Goal: Task Accomplishment & Management: Use online tool/utility

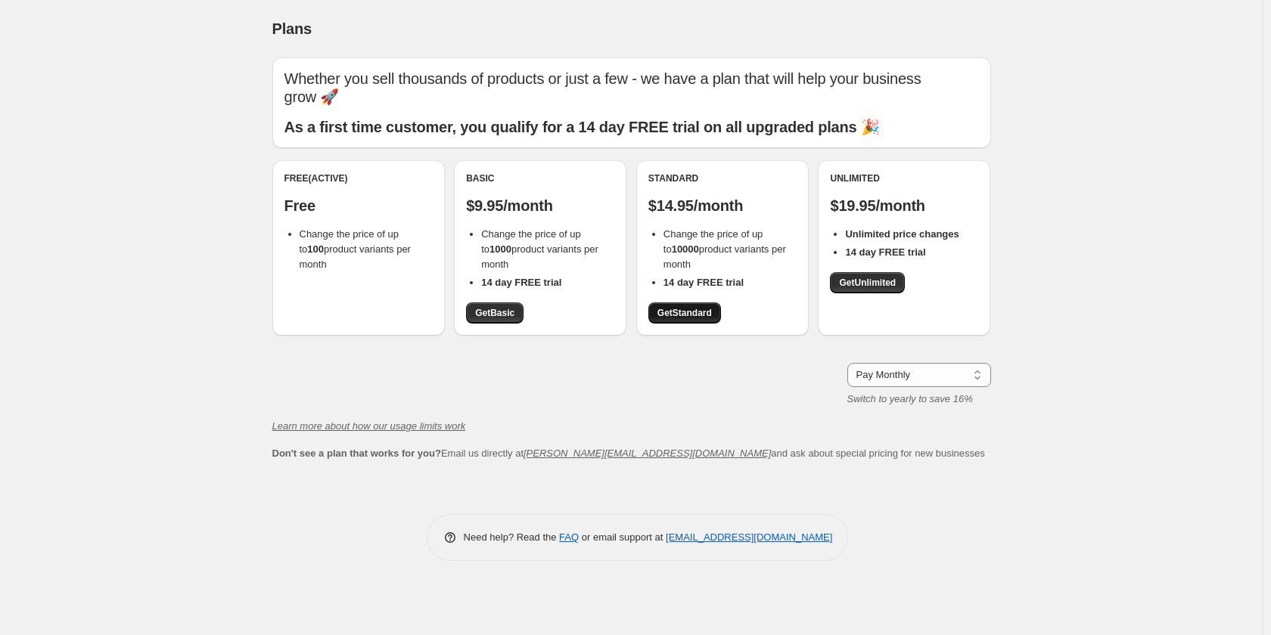
click at [691, 312] on span "Get Standard" at bounding box center [684, 313] width 54 height 12
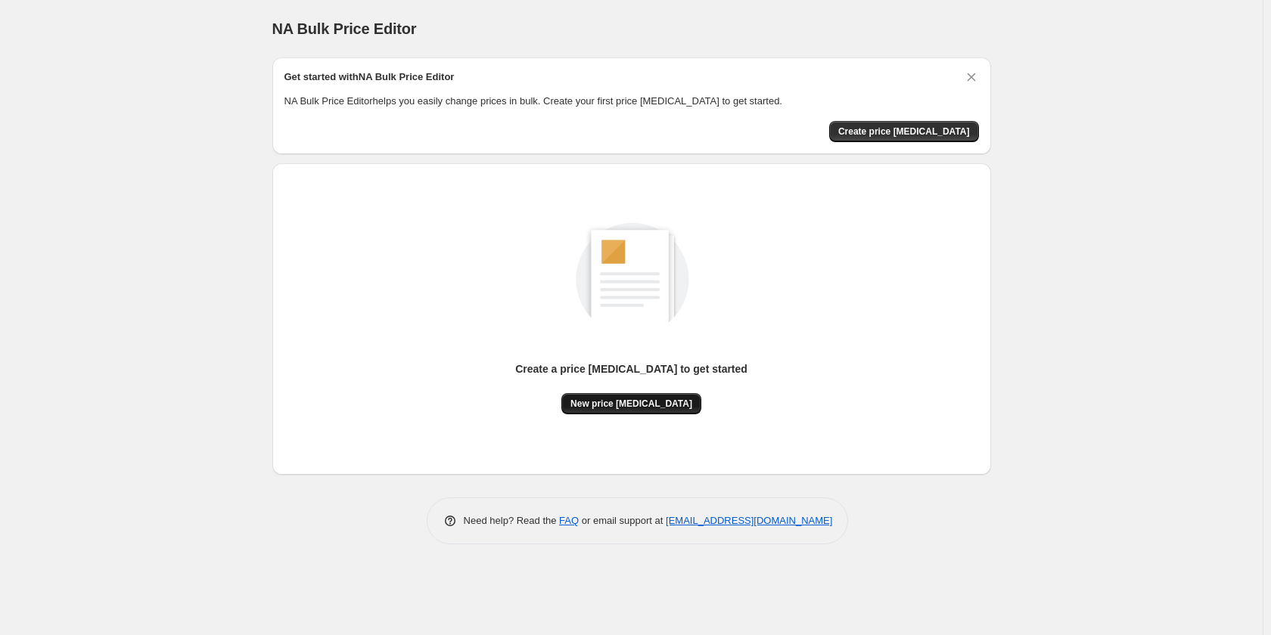
click at [647, 405] on span "New price [MEDICAL_DATA]" at bounding box center [631, 404] width 122 height 12
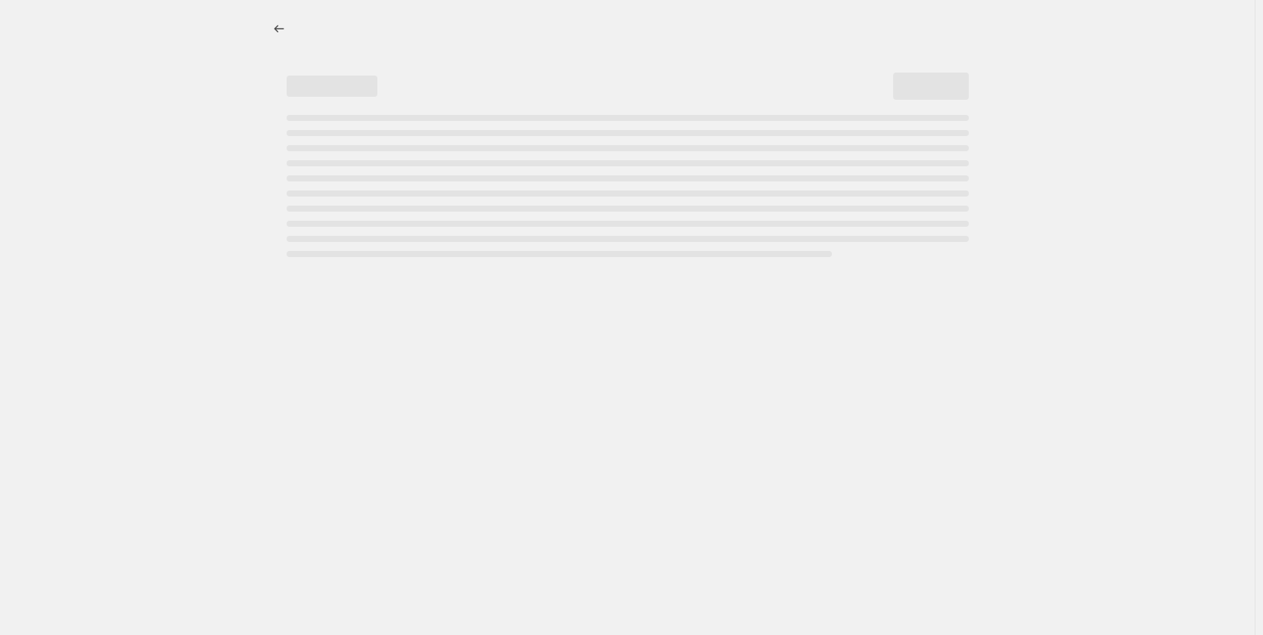
select select "percentage"
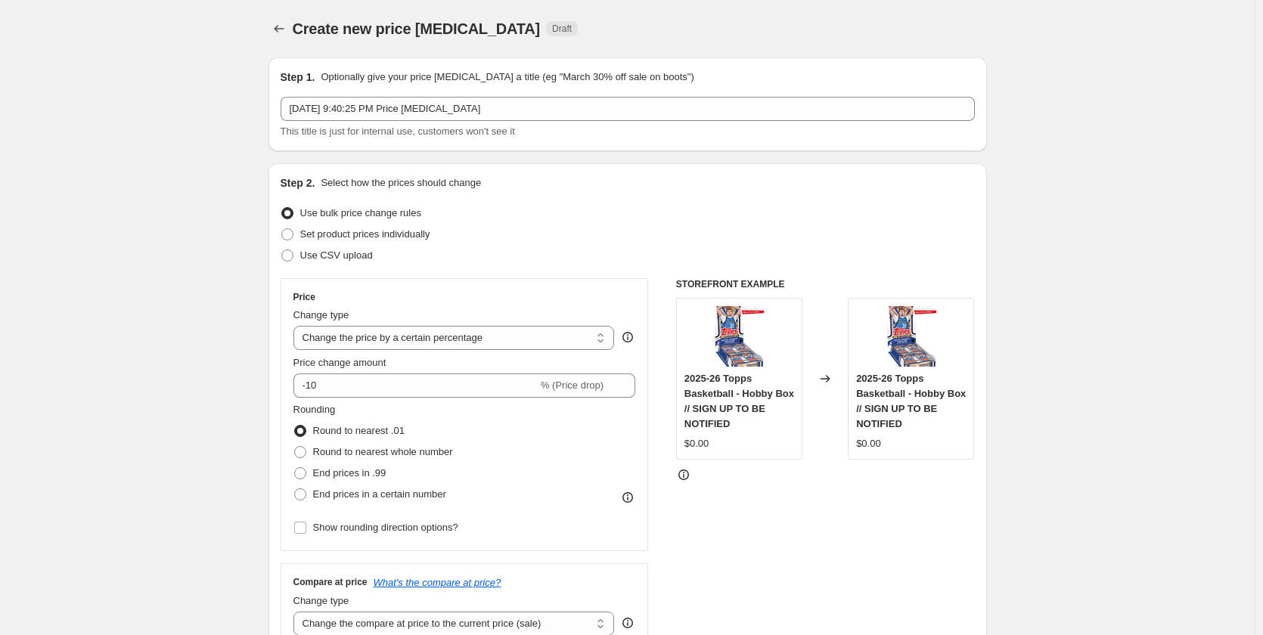
click at [394, 372] on div "Price change amount -10 % (Price drop)" at bounding box center [464, 377] width 343 height 42
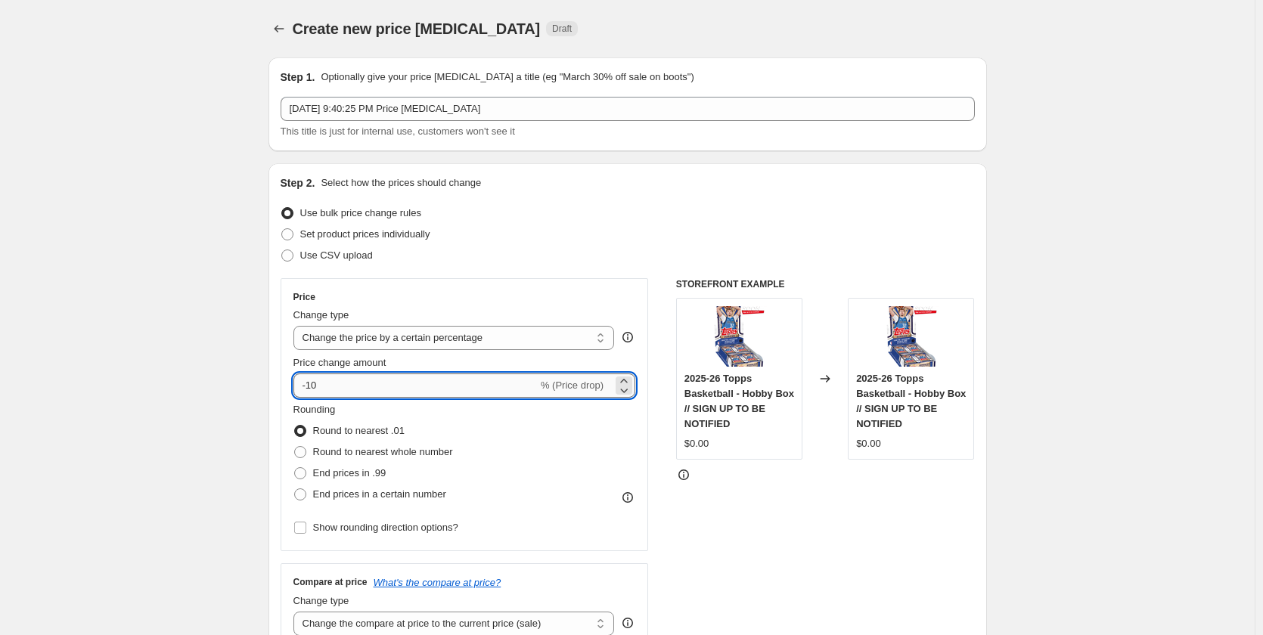
click at [393, 380] on input "-10" at bounding box center [415, 386] width 244 height 24
type input "-1"
type input "-20"
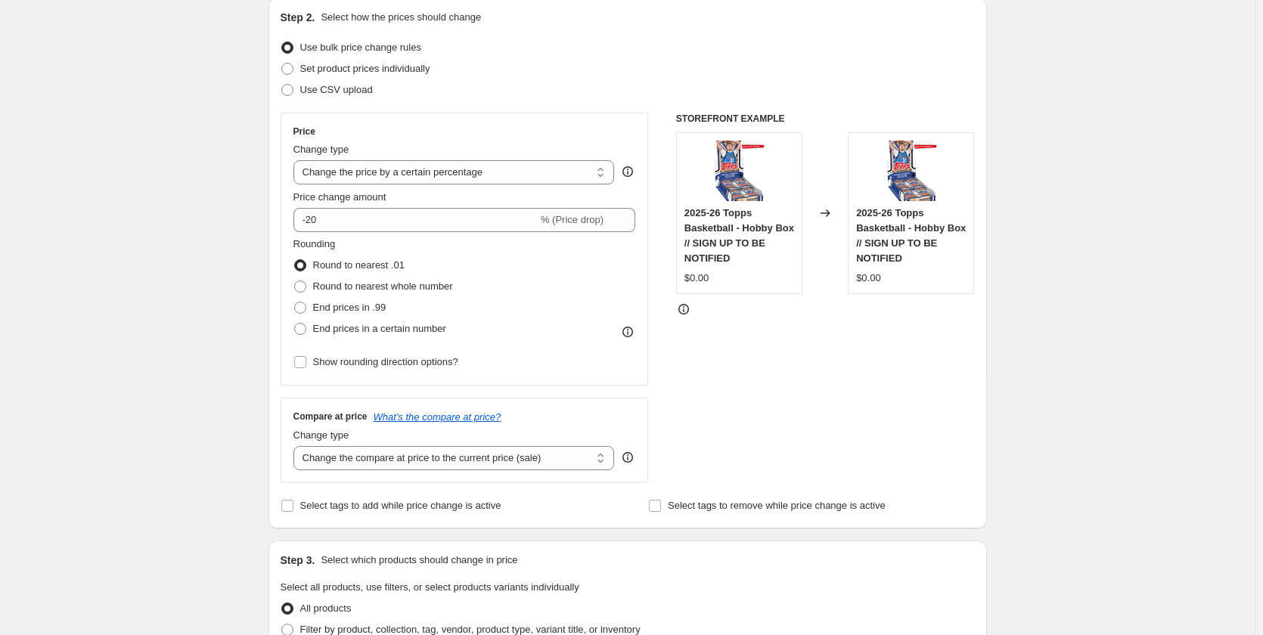
scroll to position [227, 0]
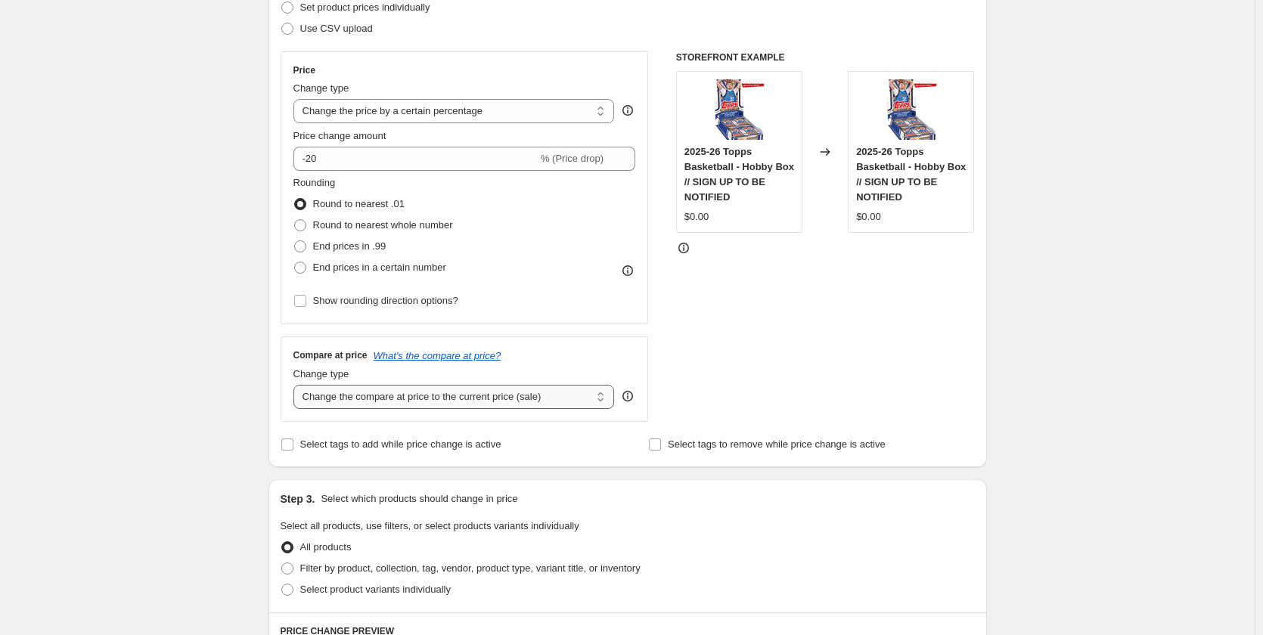
click at [527, 400] on select "Change the compare at price to the current price (sale) Change the compare at p…" at bounding box center [453, 397] width 321 height 24
select select "no_change"
click at [297, 385] on select "Change the compare at price to the current price (sale) Change the compare at p…" at bounding box center [453, 397] width 321 height 24
click at [1022, 353] on div "Create new price [MEDICAL_DATA]. This page is ready Create new price [MEDICAL_D…" at bounding box center [627, 531] width 1255 height 1517
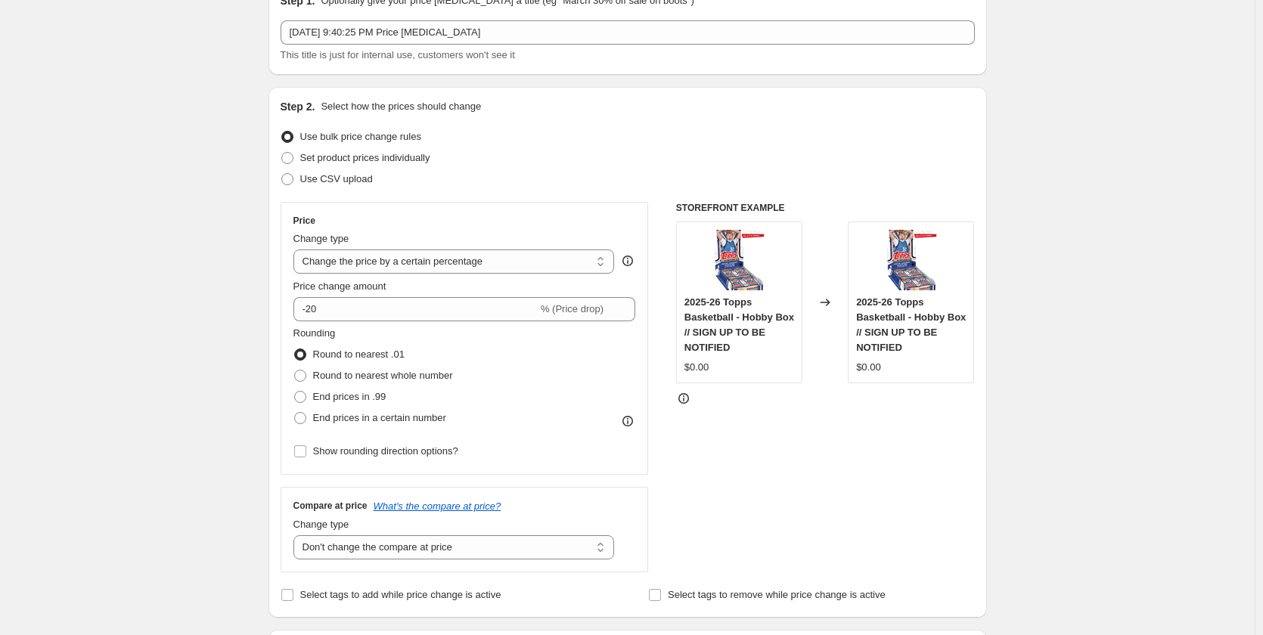
scroll to position [76, 0]
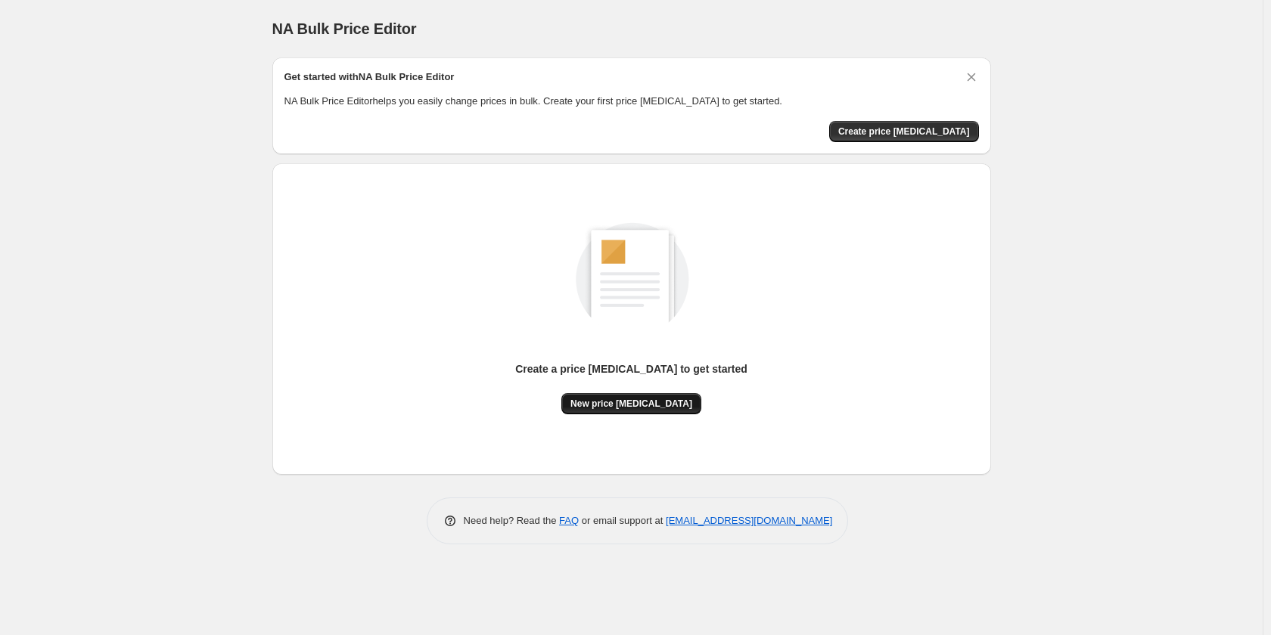
click at [623, 404] on span "New price [MEDICAL_DATA]" at bounding box center [631, 404] width 122 height 12
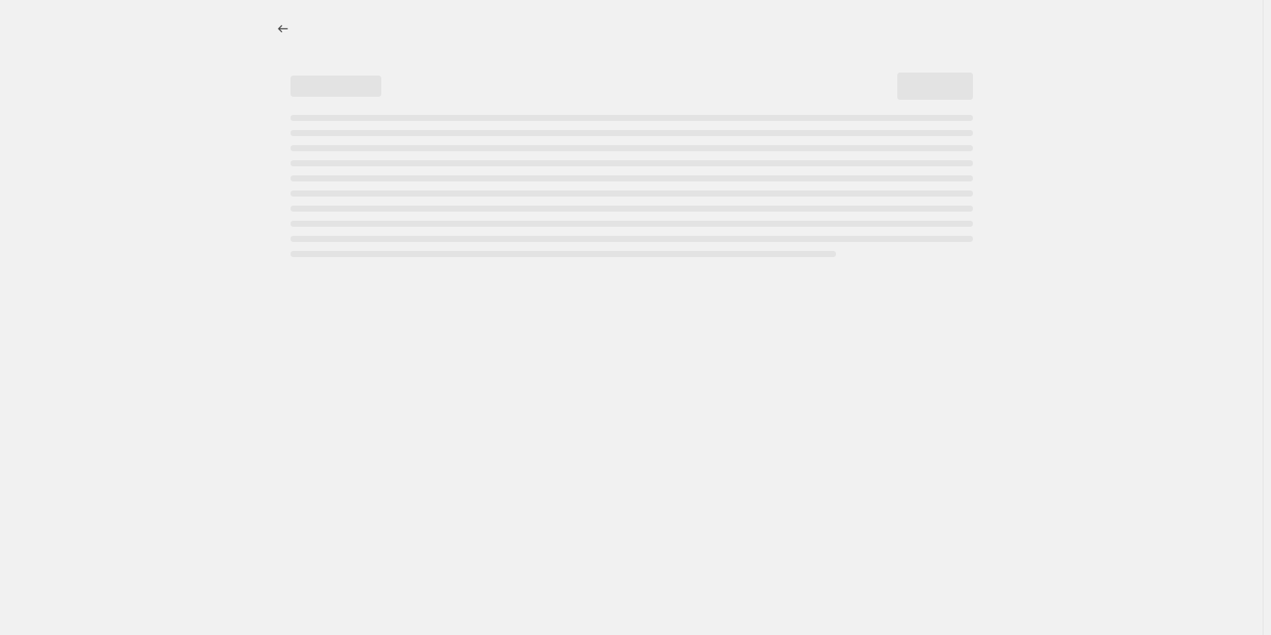
select select "percentage"
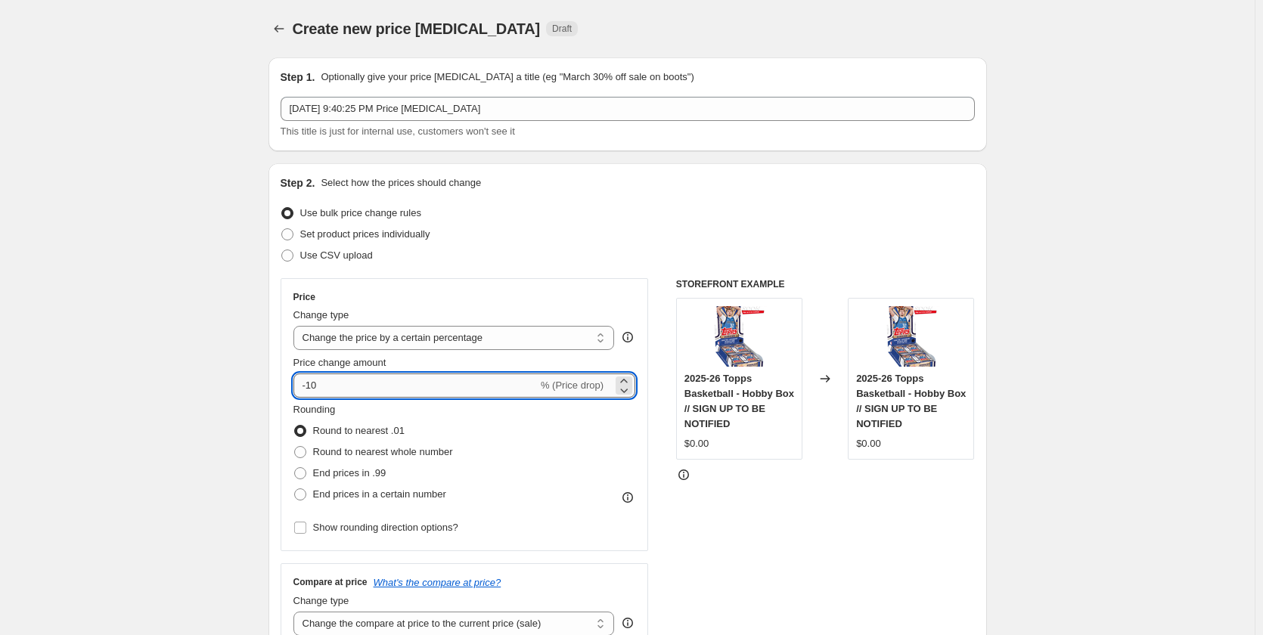
click at [379, 385] on input "-10" at bounding box center [415, 386] width 244 height 24
click at [309, 388] on input "-10" at bounding box center [415, 386] width 244 height 24
type input "-20"
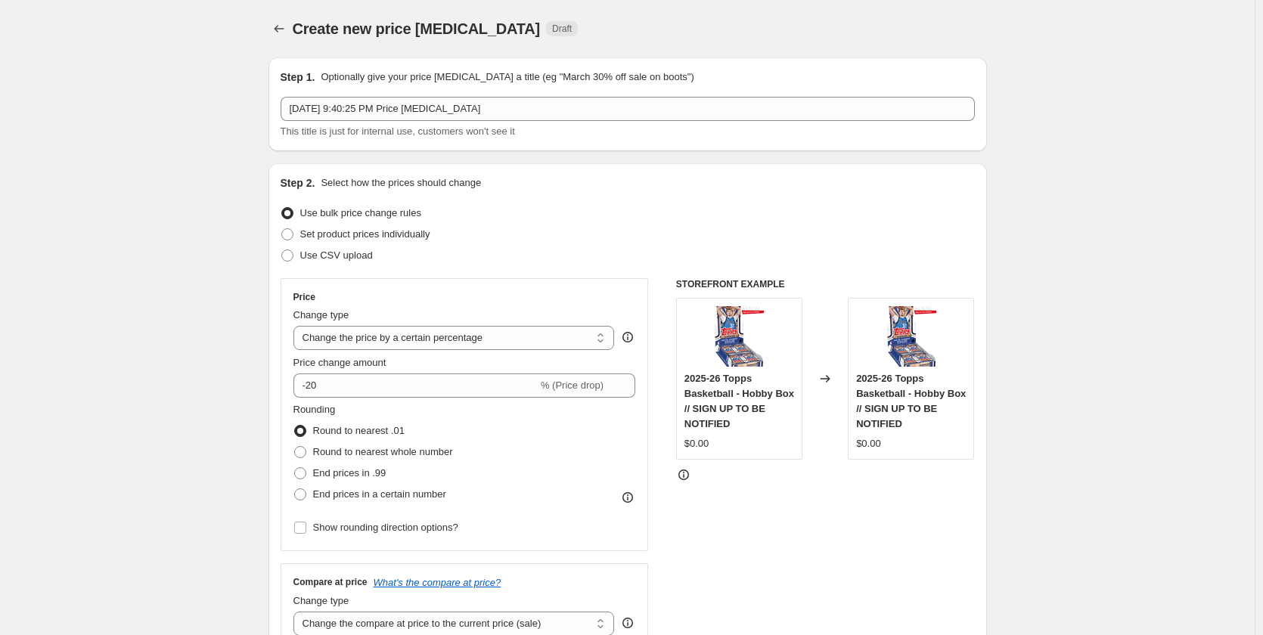
click at [374, 495] on span "End prices in a certain number" at bounding box center [379, 494] width 133 height 11
click at [295, 489] on input "End prices in a certain number" at bounding box center [294, 489] width 1 height 1
radio input "true"
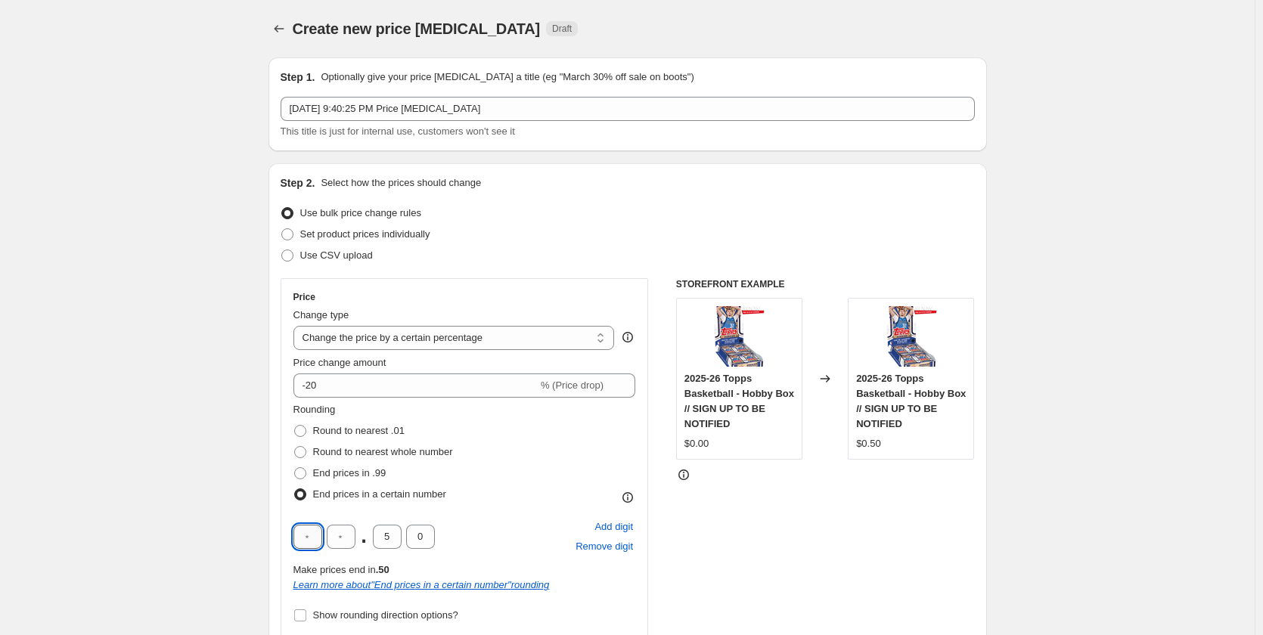
click at [309, 542] on input "text" at bounding box center [307, 537] width 29 height 24
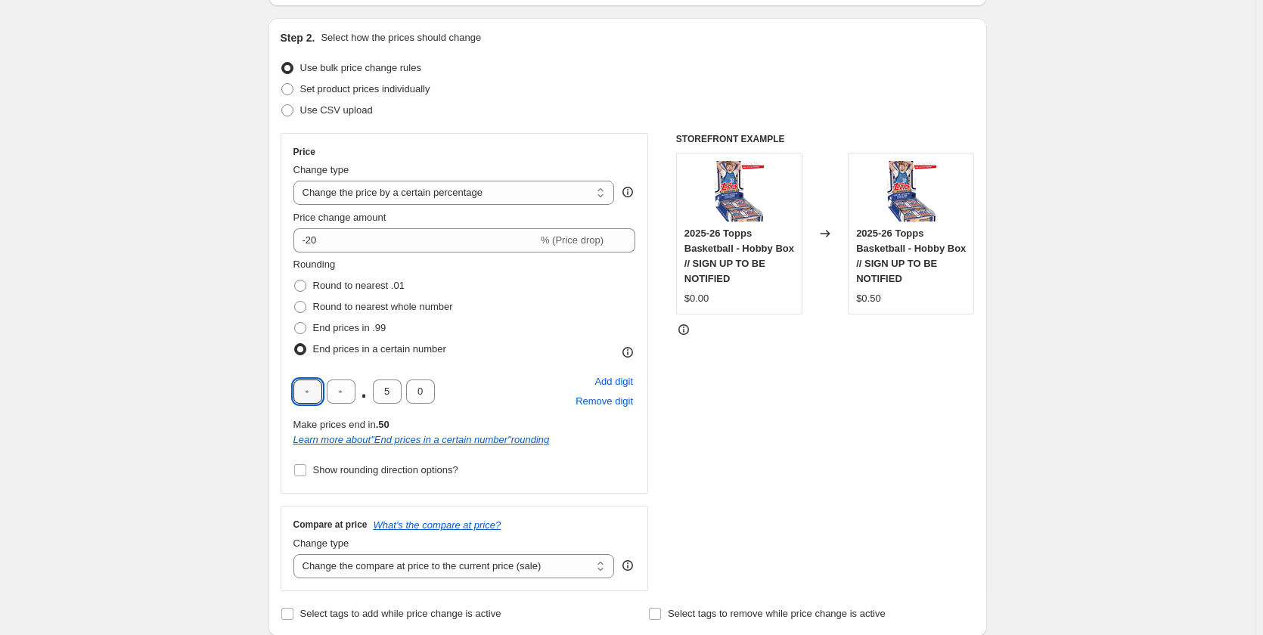
scroll to position [151, 0]
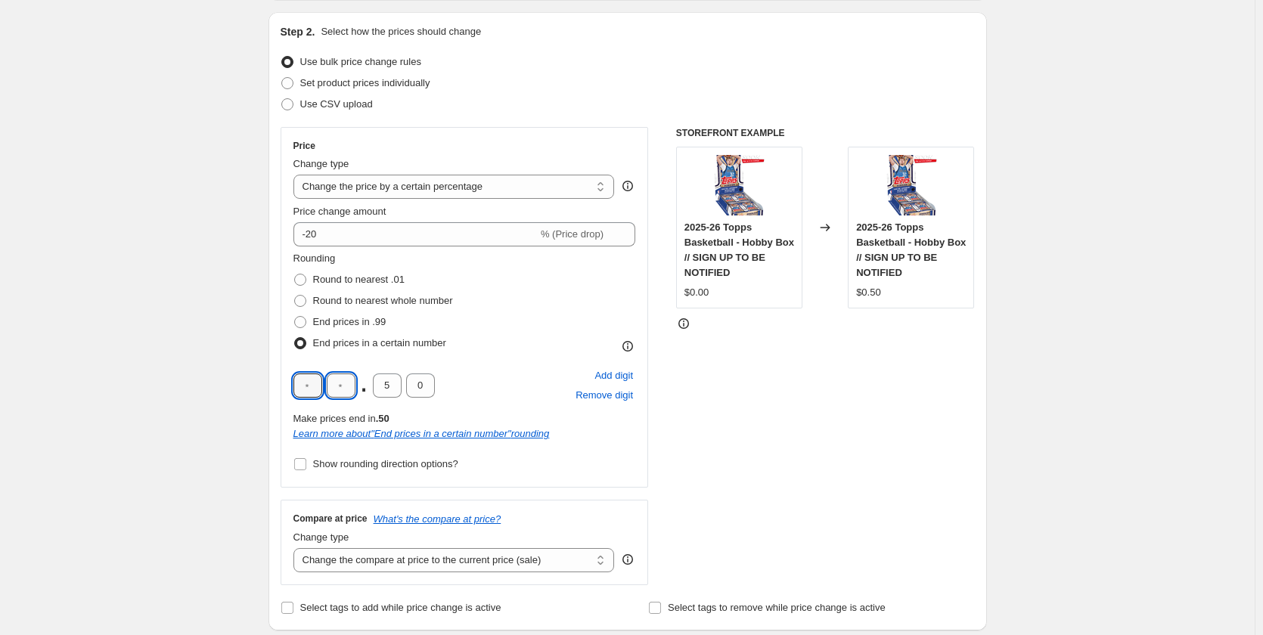
click at [335, 382] on input "text" at bounding box center [341, 386] width 29 height 24
type input "9"
click at [393, 383] on input "5" at bounding box center [387, 386] width 29 height 24
type input "9"
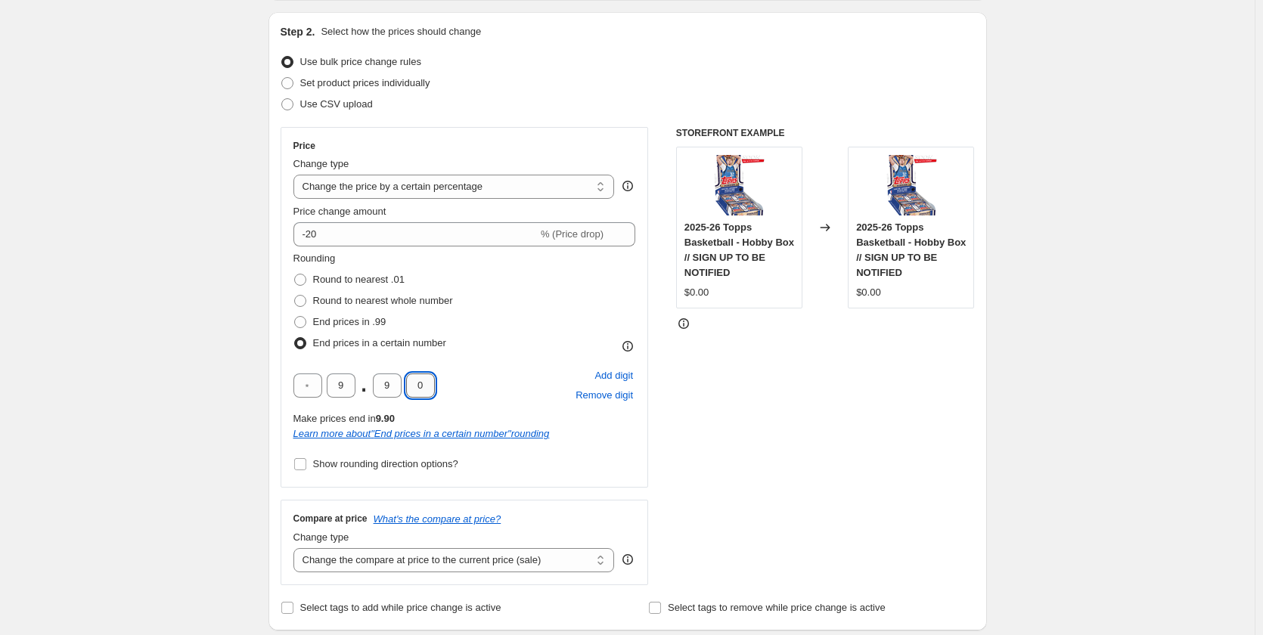
click at [427, 383] on input "0" at bounding box center [420, 386] width 29 height 24
type input "9"
click at [750, 452] on div "STOREFRONT EXAMPLE 2025-26 Topps Basketball - Hobby Box // SIGN UP TO BE NOTIFI…" at bounding box center [825, 356] width 299 height 458
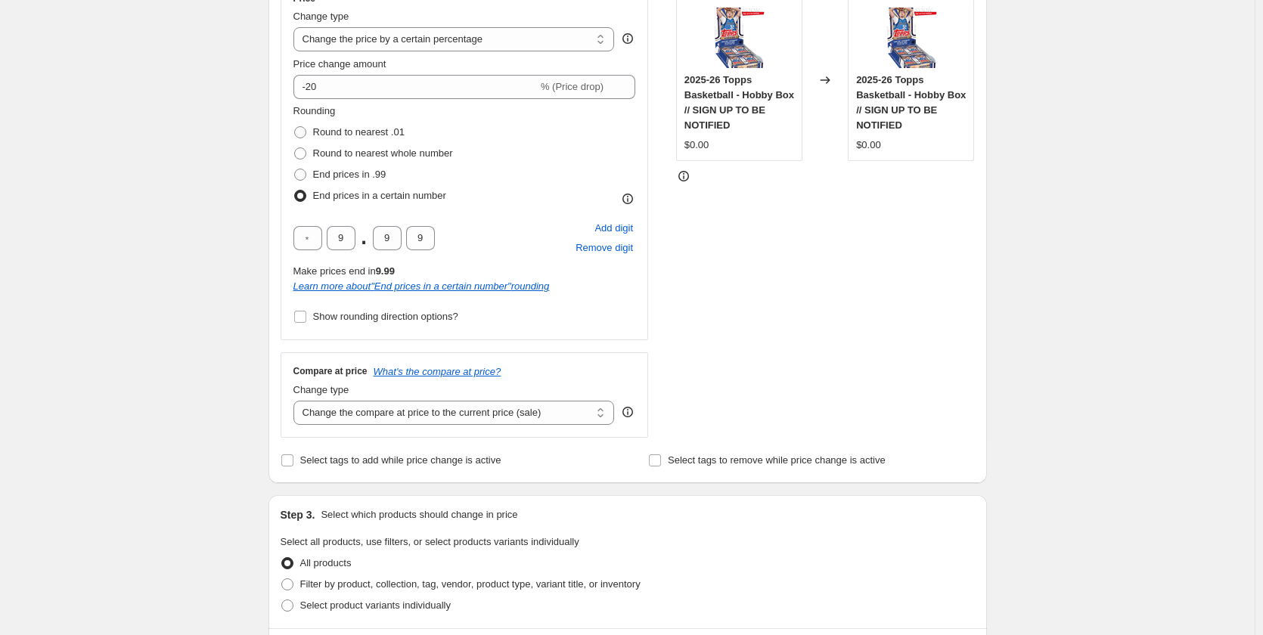
scroll to position [303, 0]
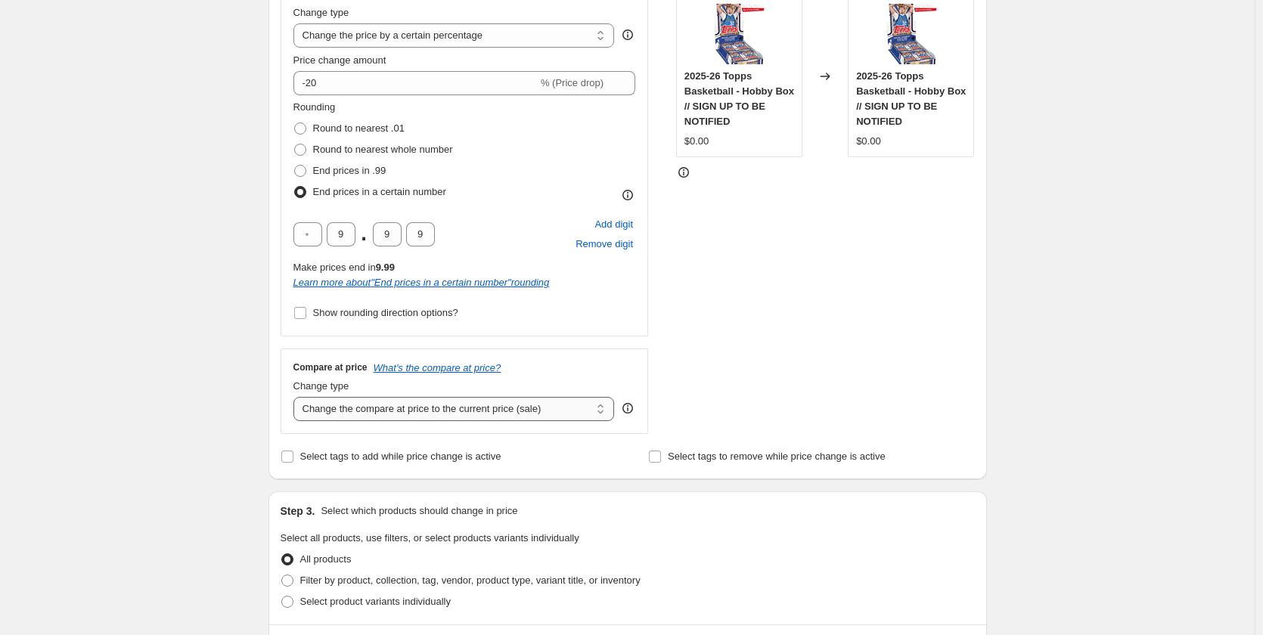
click at [511, 407] on select "Change the compare at price to the current price (sale) Change the compare at p…" at bounding box center [453, 409] width 321 height 24
select select "no_change"
click at [297, 397] on select "Change the compare at price to the current price (sale) Change the compare at p…" at bounding box center [453, 409] width 321 height 24
click at [179, 360] on div "Create new price [MEDICAL_DATA]. This page is ready Create new price [MEDICAL_D…" at bounding box center [627, 499] width 1255 height 1604
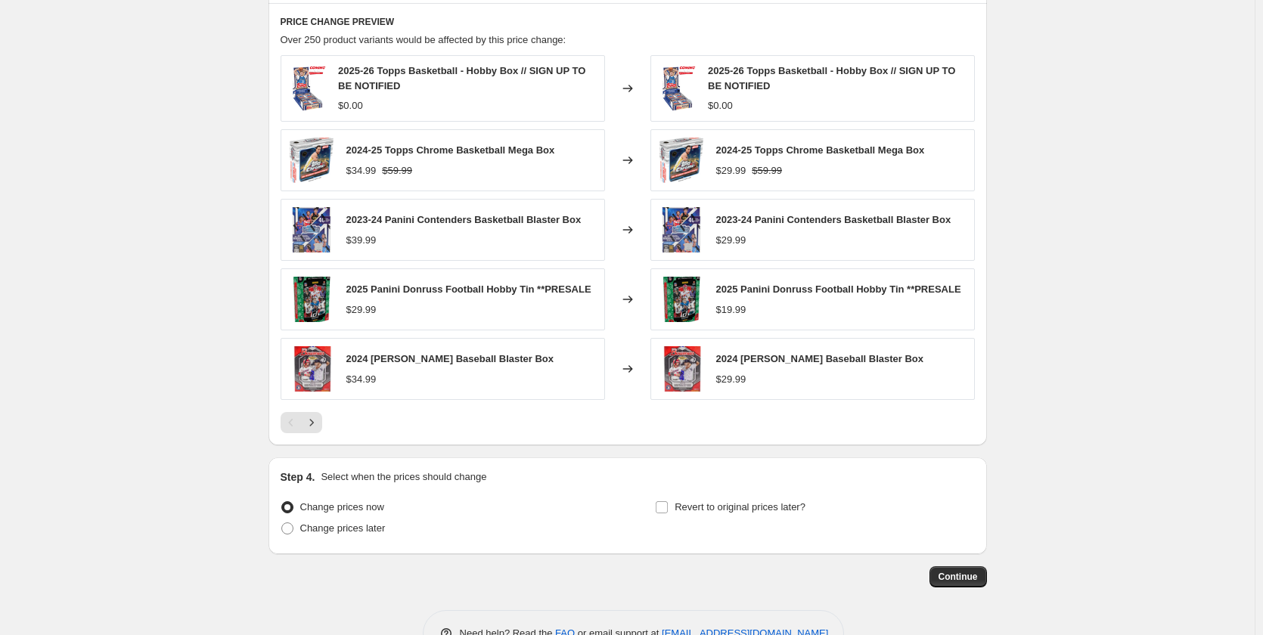
scroll to position [970, 0]
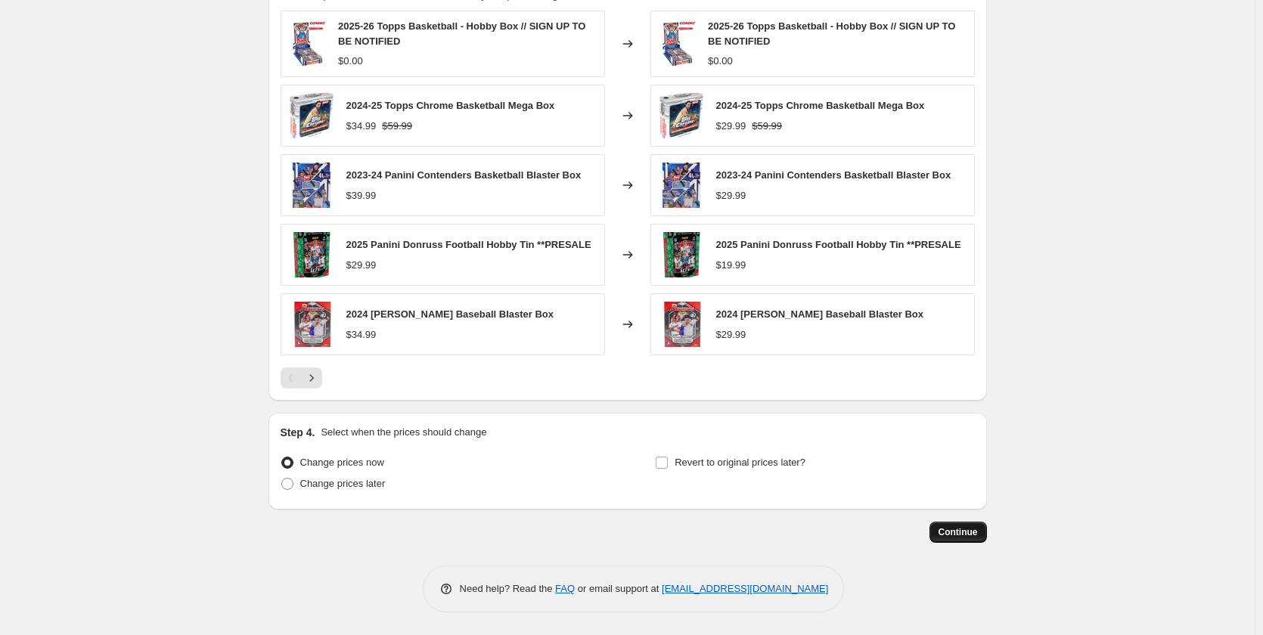
click at [967, 535] on span "Continue" at bounding box center [958, 532] width 39 height 12
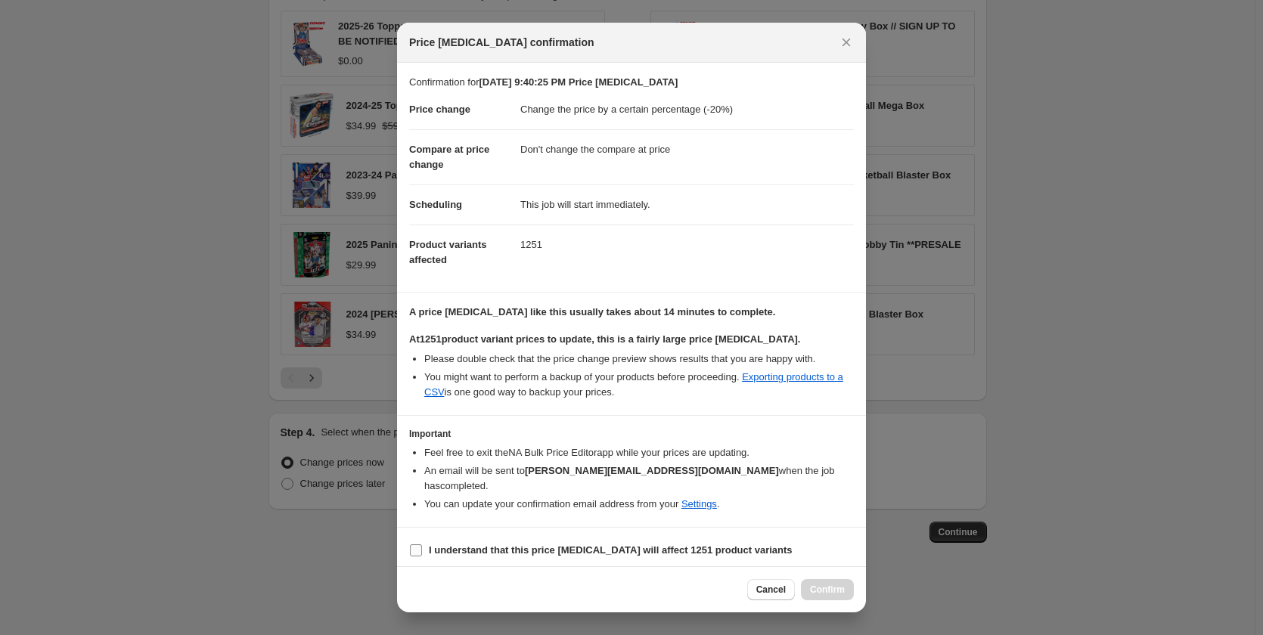
click at [505, 545] on b "I understand that this price [MEDICAL_DATA] will affect 1251 product variants" at bounding box center [611, 550] width 364 height 11
click at [422, 545] on input "I understand that this price [MEDICAL_DATA] will affect 1251 product variants" at bounding box center [416, 551] width 12 height 12
checkbox input "true"
click at [822, 584] on span "Confirm" at bounding box center [827, 590] width 35 height 12
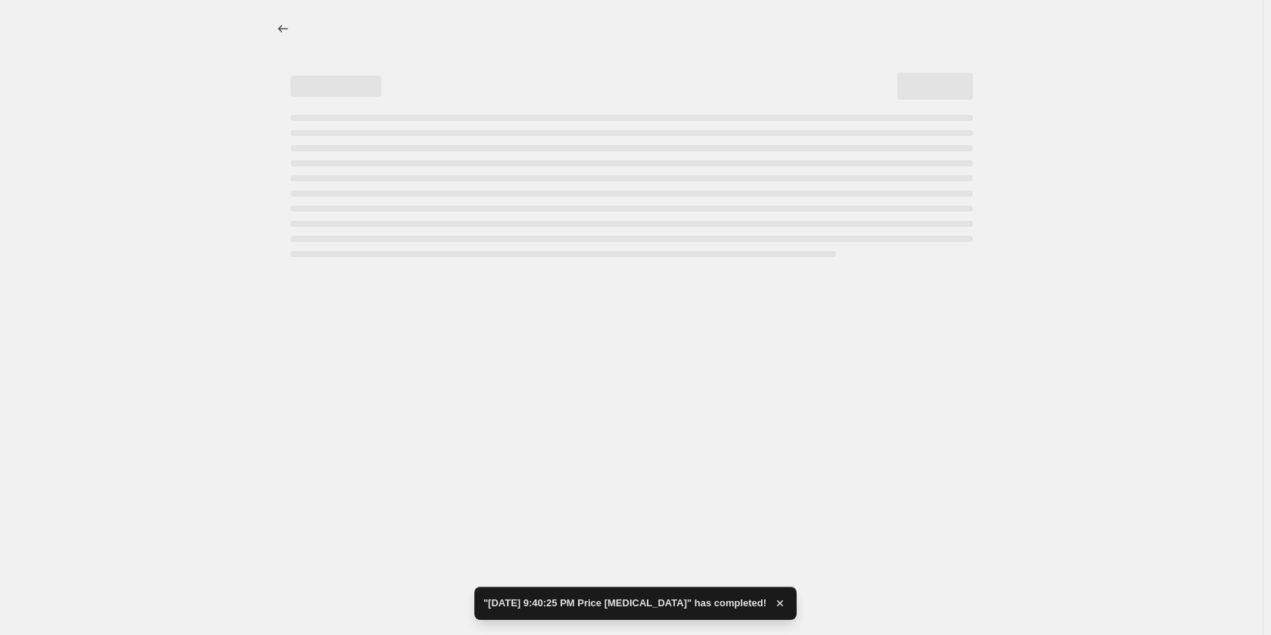
select select "percentage"
select select "no_change"
